Goal: Browse casually: Explore the website without a specific task or goal

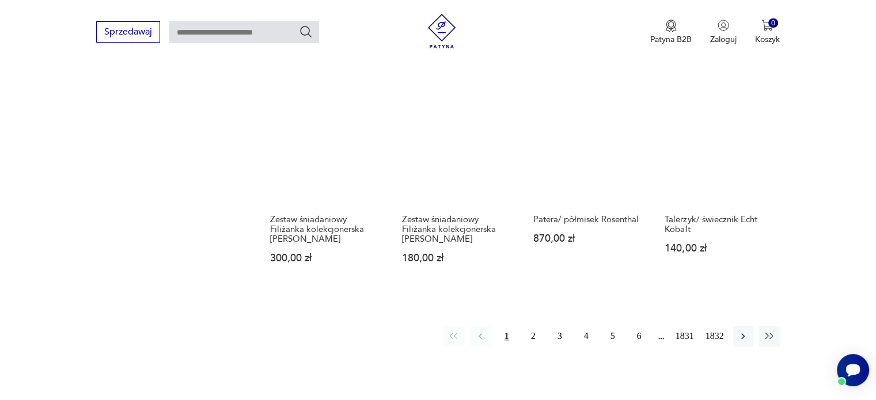
scroll to position [1030, 0]
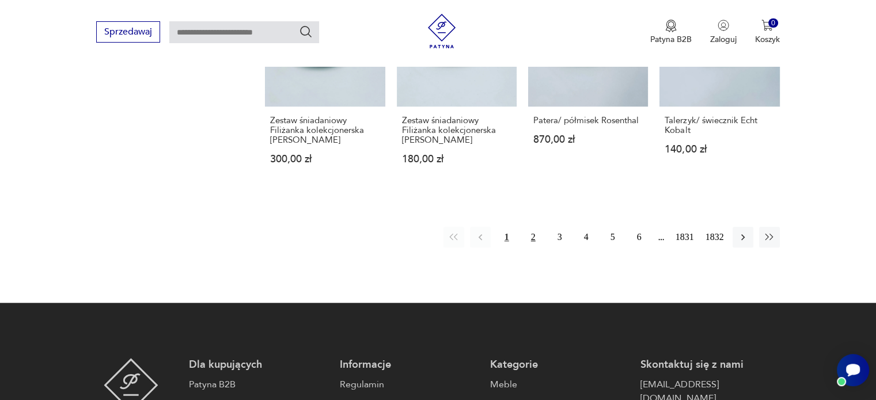
click at [530, 231] on button "2" at bounding box center [533, 237] width 21 height 21
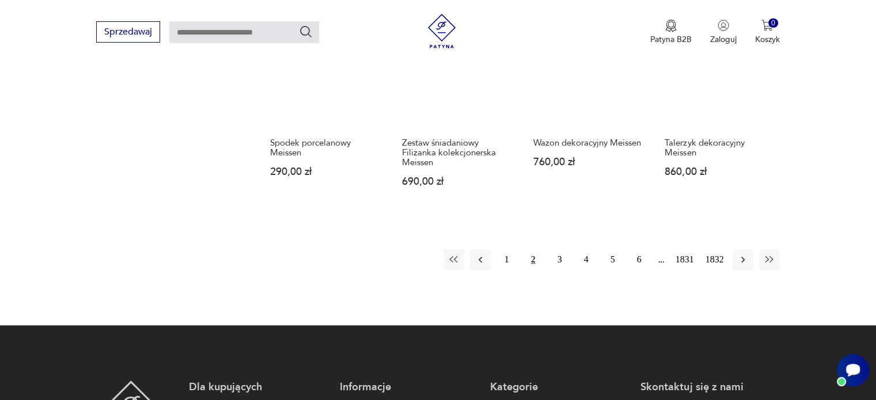
scroll to position [1070, 0]
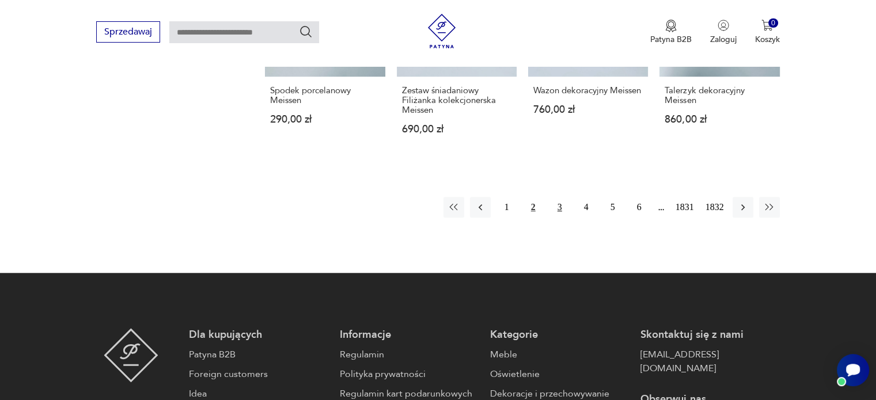
click at [563, 197] on button "3" at bounding box center [559, 207] width 21 height 21
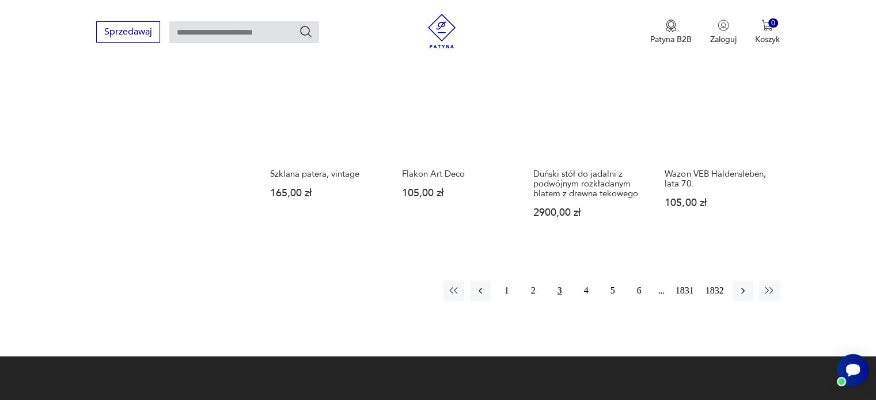
scroll to position [1012, 0]
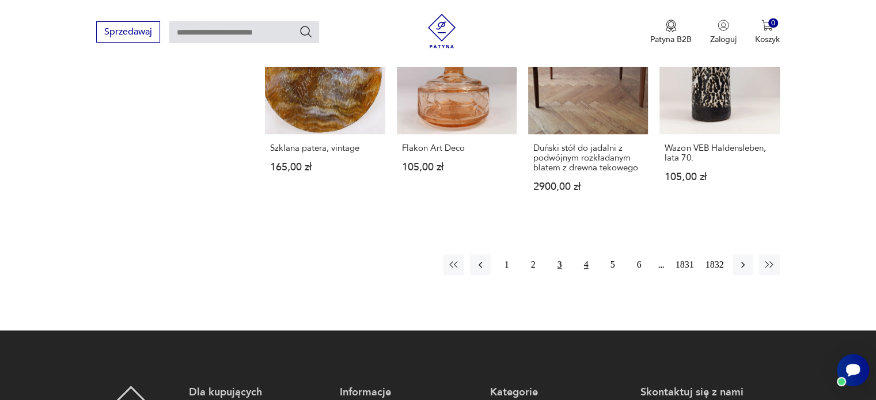
click at [587, 255] on button "4" at bounding box center [586, 265] width 21 height 21
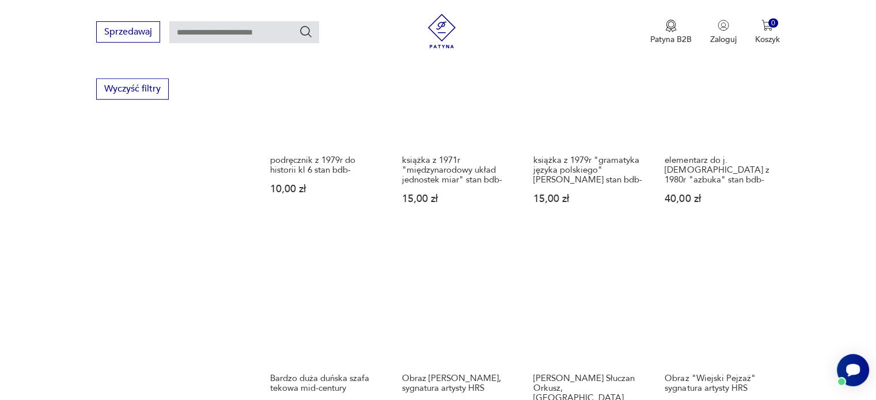
scroll to position [955, 0]
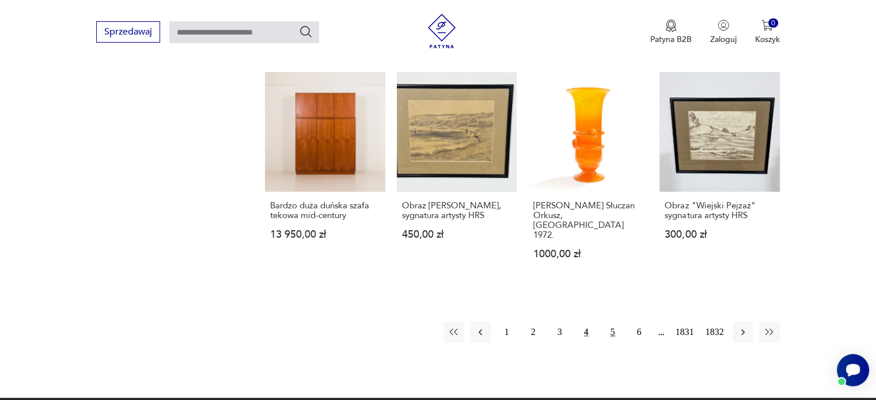
click at [612, 322] on button "5" at bounding box center [612, 332] width 21 height 21
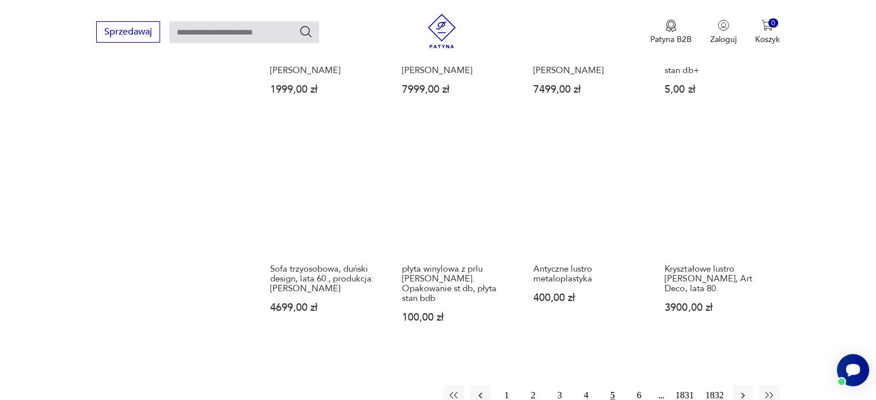
scroll to position [955, 0]
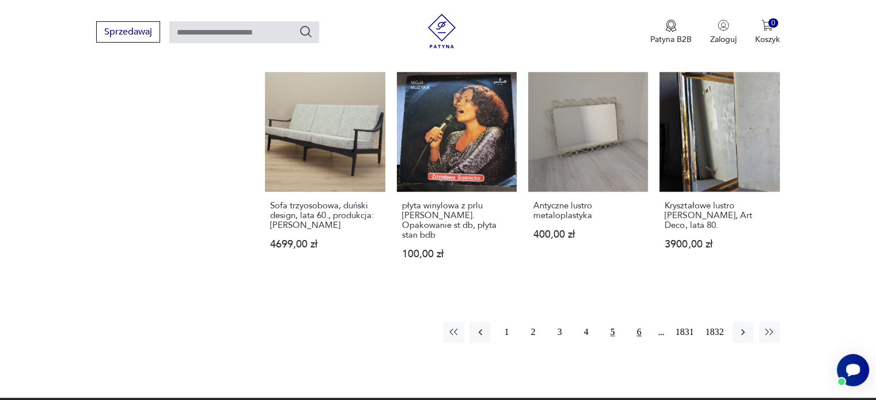
click at [637, 327] on button "6" at bounding box center [639, 332] width 21 height 21
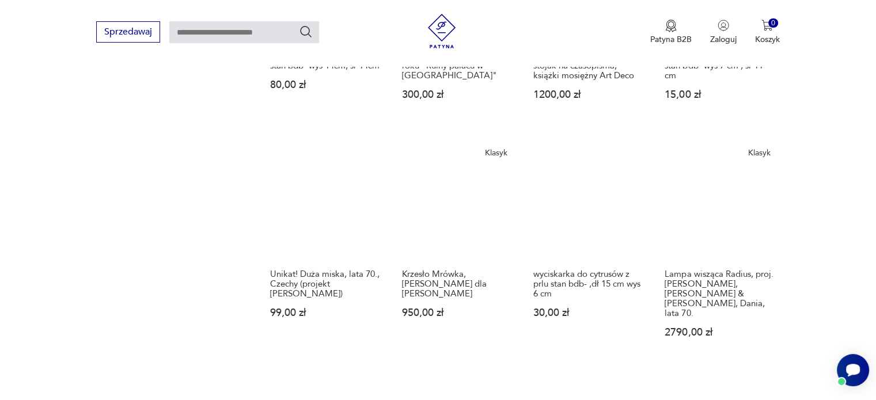
scroll to position [1012, 0]
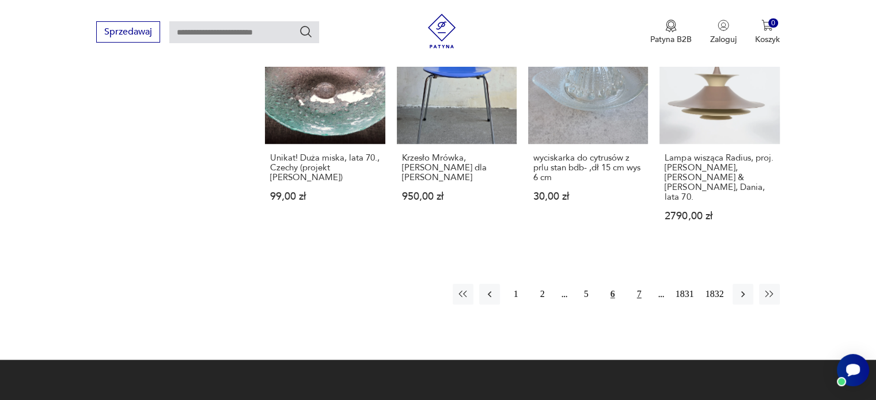
click at [635, 284] on button "7" at bounding box center [639, 294] width 21 height 21
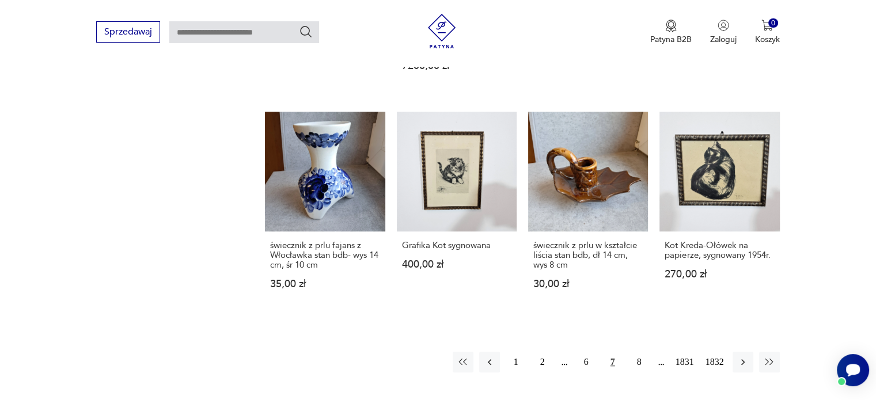
scroll to position [955, 0]
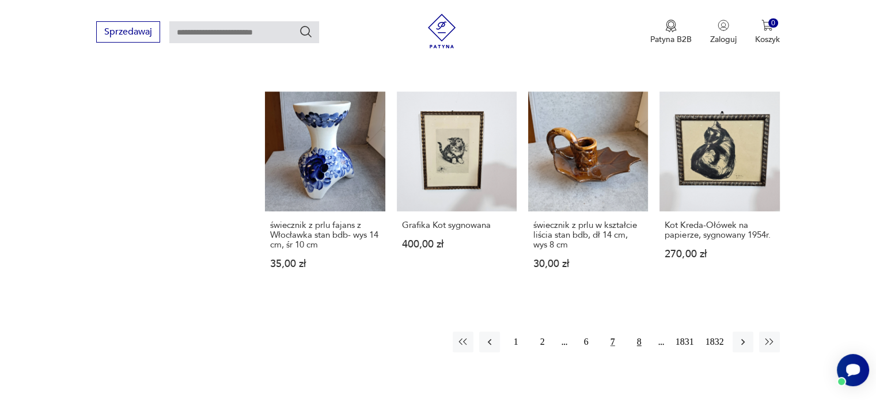
click at [640, 338] on button "8" at bounding box center [639, 342] width 21 height 21
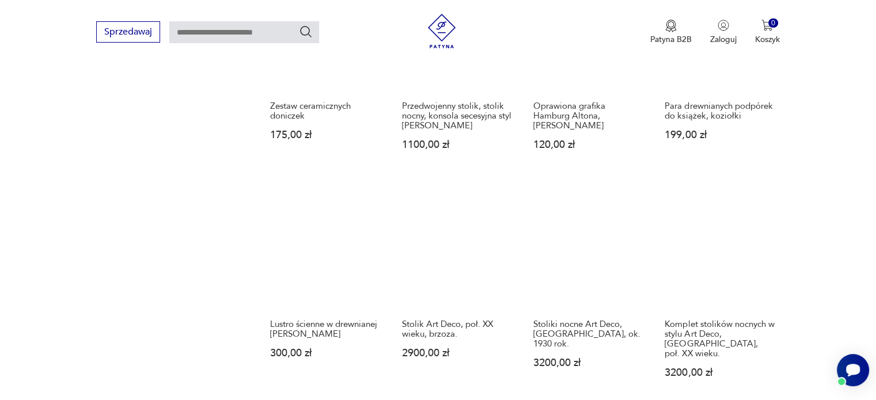
scroll to position [1012, 0]
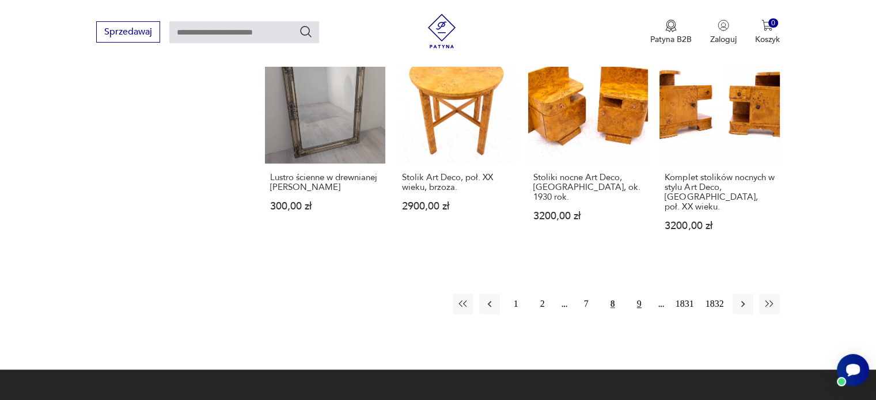
click at [641, 294] on button "9" at bounding box center [639, 304] width 21 height 21
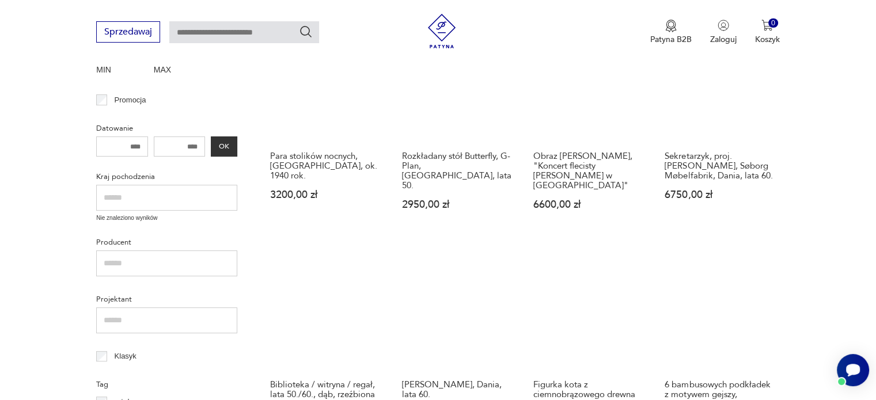
scroll to position [436, 0]
